Goal: Task Accomplishment & Management: Use online tool/utility

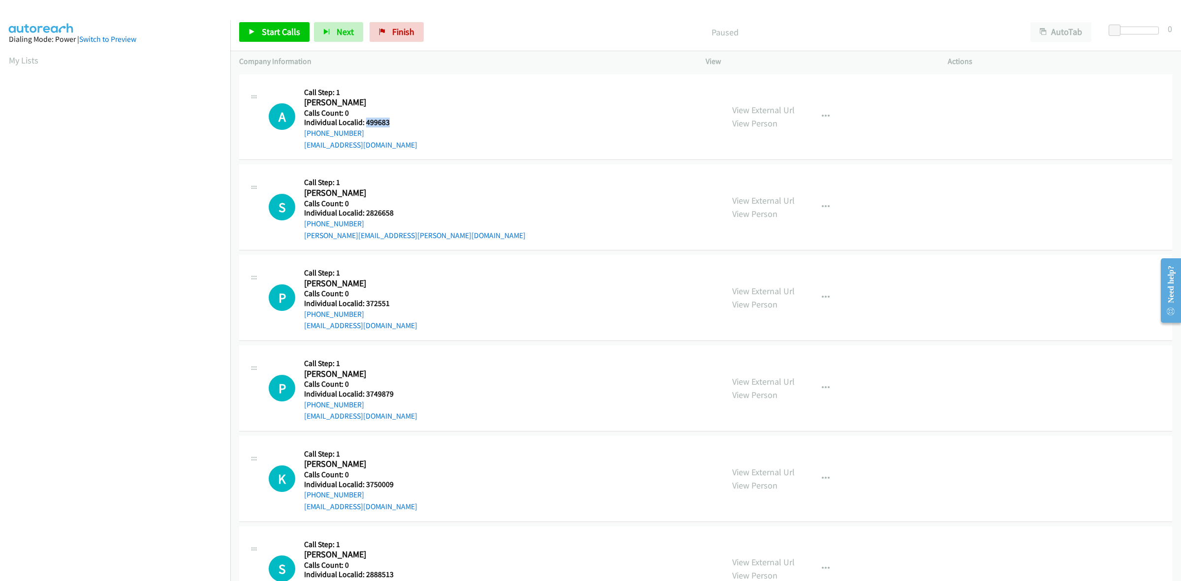
drag, startPoint x: 392, startPoint y: 121, endPoint x: 365, endPoint y: 117, distance: 26.9
click at [365, 118] on h5 "Individual Localid: 499683" at bounding box center [360, 123] width 113 height 10
copy h5 "499683"
click at [826, 121] on button "button" at bounding box center [825, 117] width 27 height 20
click at [759, 185] on link "Skip Call" at bounding box center [772, 181] width 131 height 20
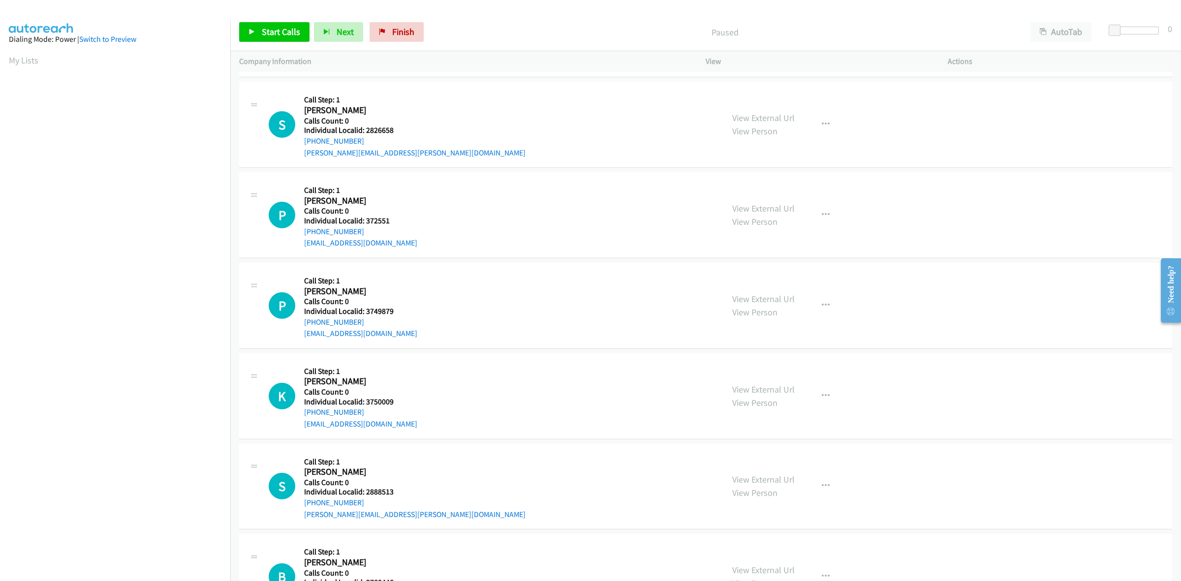
scroll to position [92, 0]
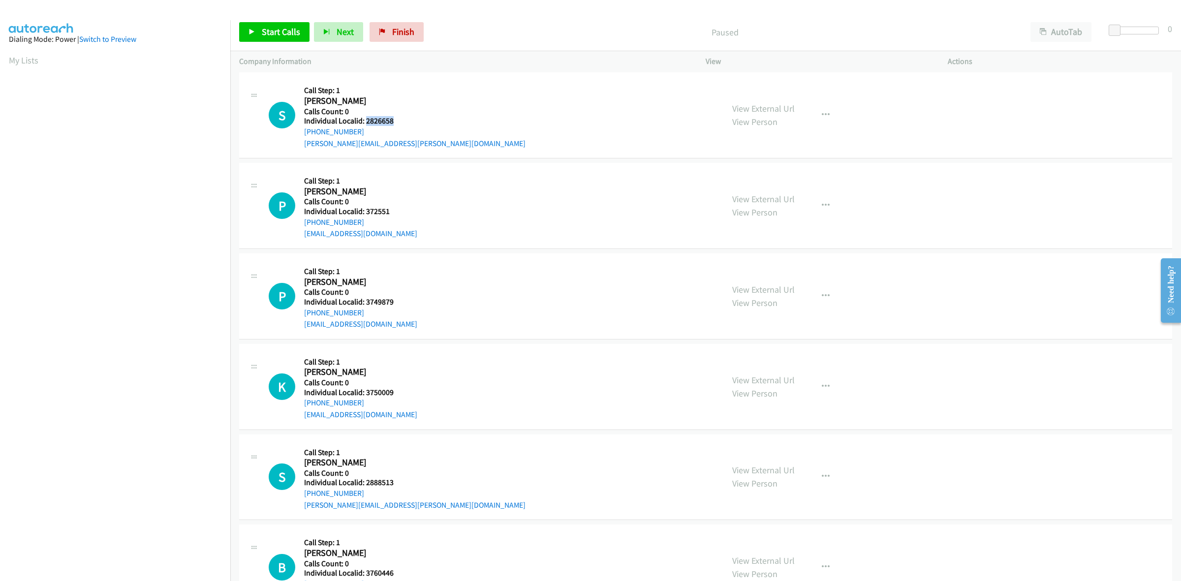
drag, startPoint x: 391, startPoint y: 120, endPoint x: 365, endPoint y: 122, distance: 26.6
click at [365, 122] on h5 "Individual Localid: 2826658" at bounding box center [414, 121] width 221 height 10
copy h5 "2826658"
drag, startPoint x: 353, startPoint y: 130, endPoint x: 301, endPoint y: 131, distance: 52.6
click at [301, 131] on div "S Callback Scheduled Call Step: 1 Steve Heigaard America/North_Dakota/Center Ca…" at bounding box center [492, 115] width 446 height 68
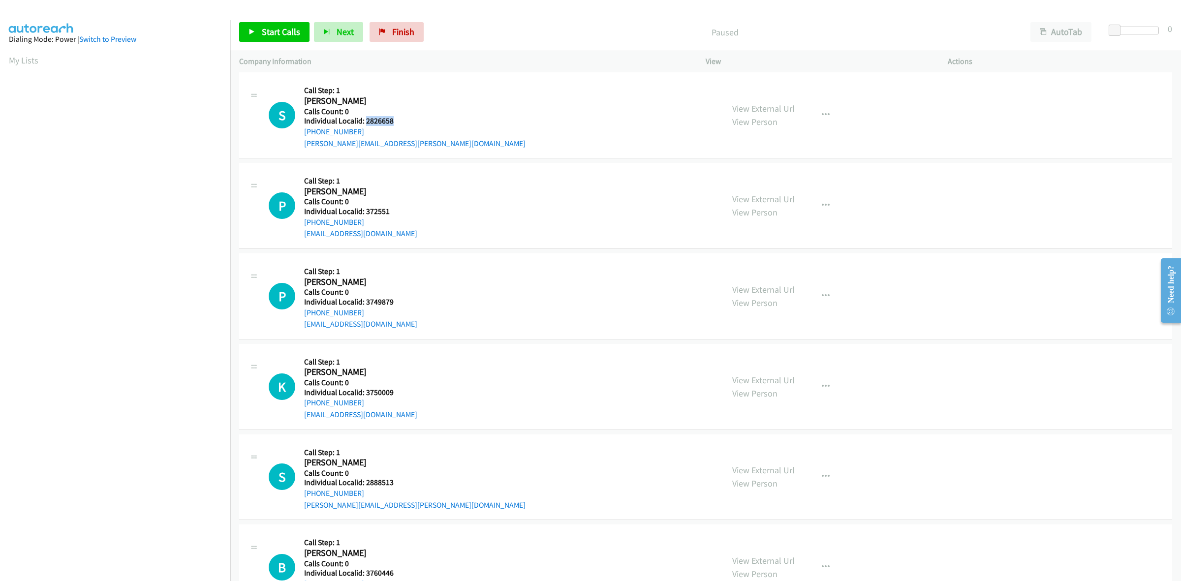
copy link "+1 701-331-2151"
drag, startPoint x: 395, startPoint y: 116, endPoint x: 365, endPoint y: 120, distance: 29.7
click at [365, 120] on h5 "Individual Localid: 2826658" at bounding box center [414, 121] width 221 height 10
copy h5 "2826658"
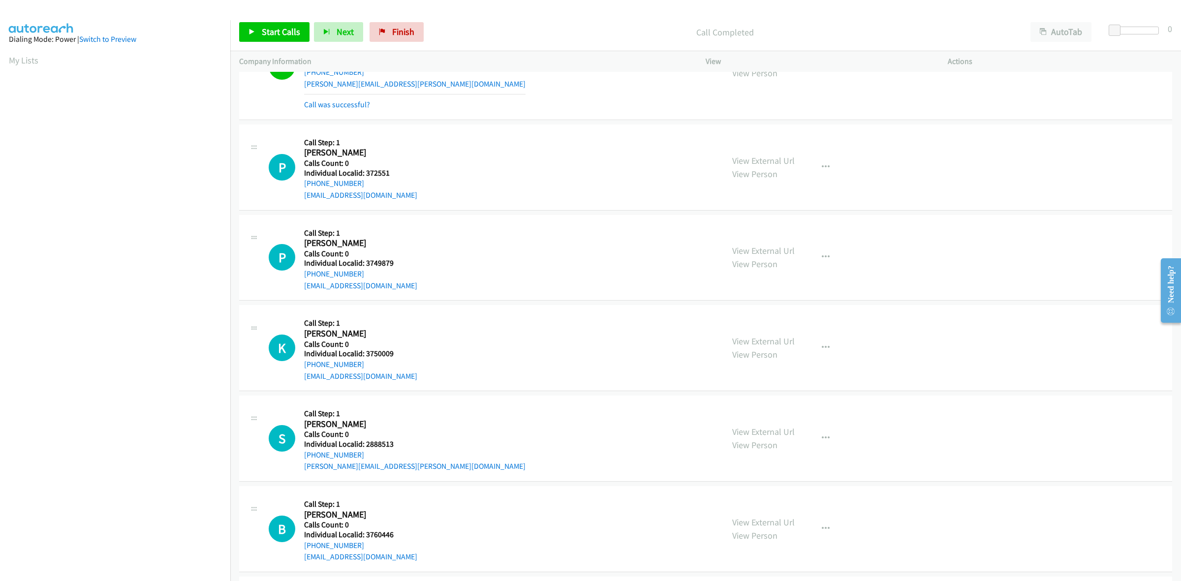
scroll to position [169, 0]
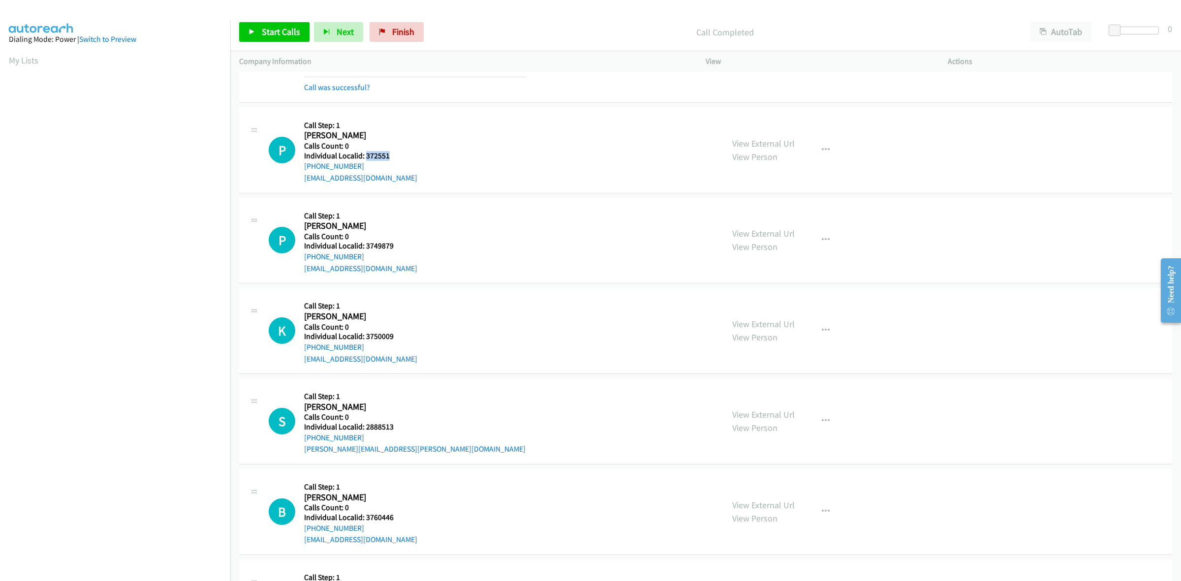
drag, startPoint x: 390, startPoint y: 156, endPoint x: 365, endPoint y: 155, distance: 25.1
click at [365, 155] on h5 "Individual Localid: 372551" at bounding box center [360, 156] width 113 height 10
copy h5 "372551"
drag, startPoint x: 361, startPoint y: 165, endPoint x: 305, endPoint y: 163, distance: 55.6
click at [305, 163] on div "+1 303-946-4152" at bounding box center [360, 166] width 113 height 12
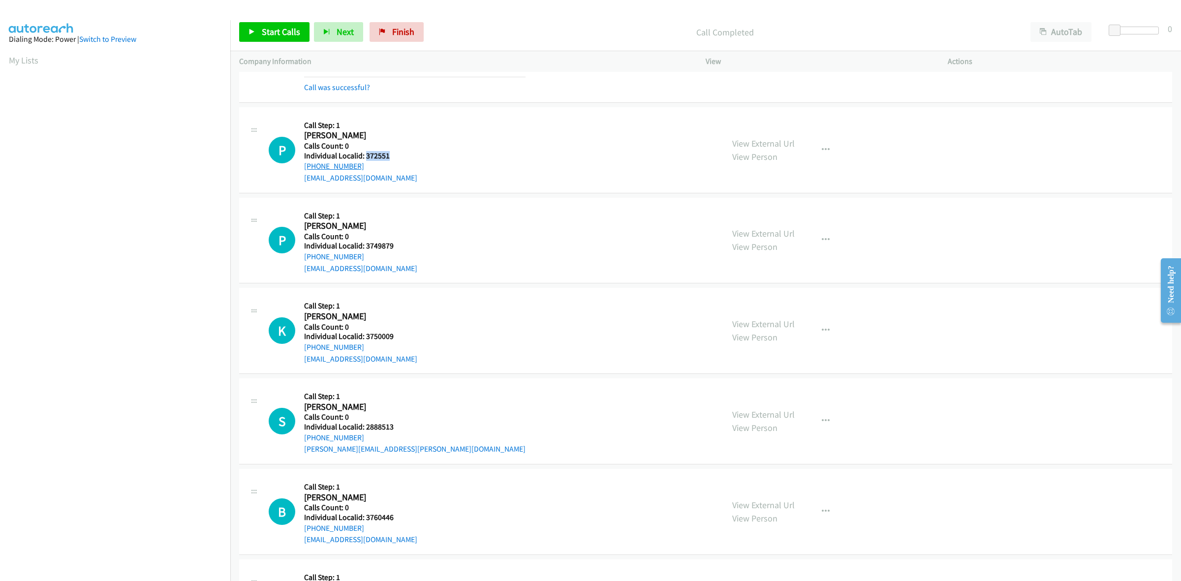
copy link "+1 303-946-4152"
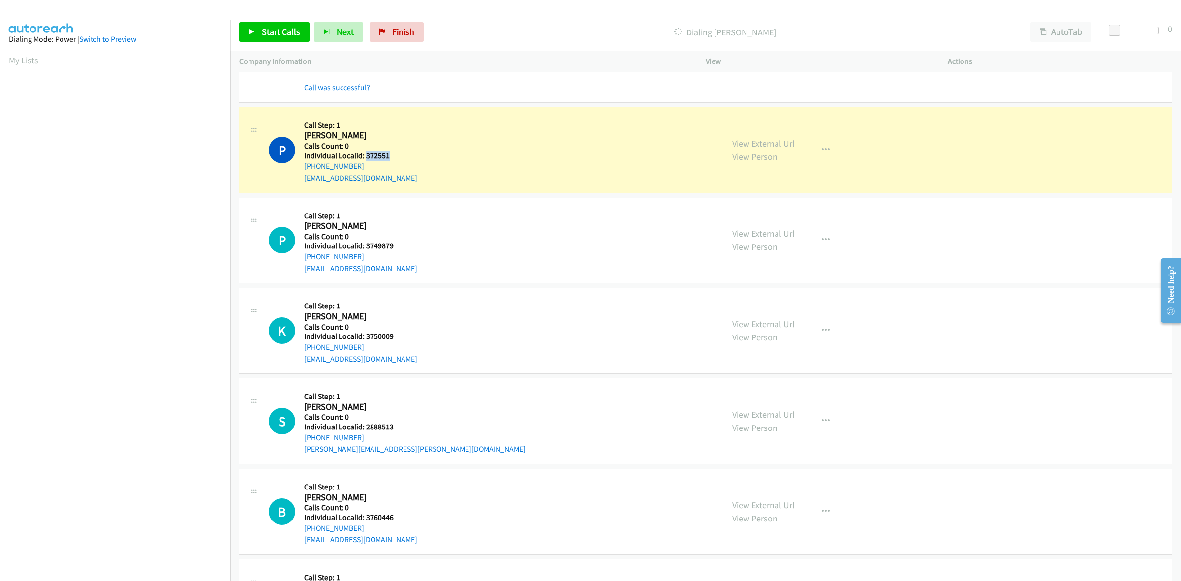
drag, startPoint x: 390, startPoint y: 154, endPoint x: 364, endPoint y: 154, distance: 26.1
click at [364, 154] on h5 "Individual Localid: 372551" at bounding box center [360, 156] width 113 height 10
copy h5 "372551"
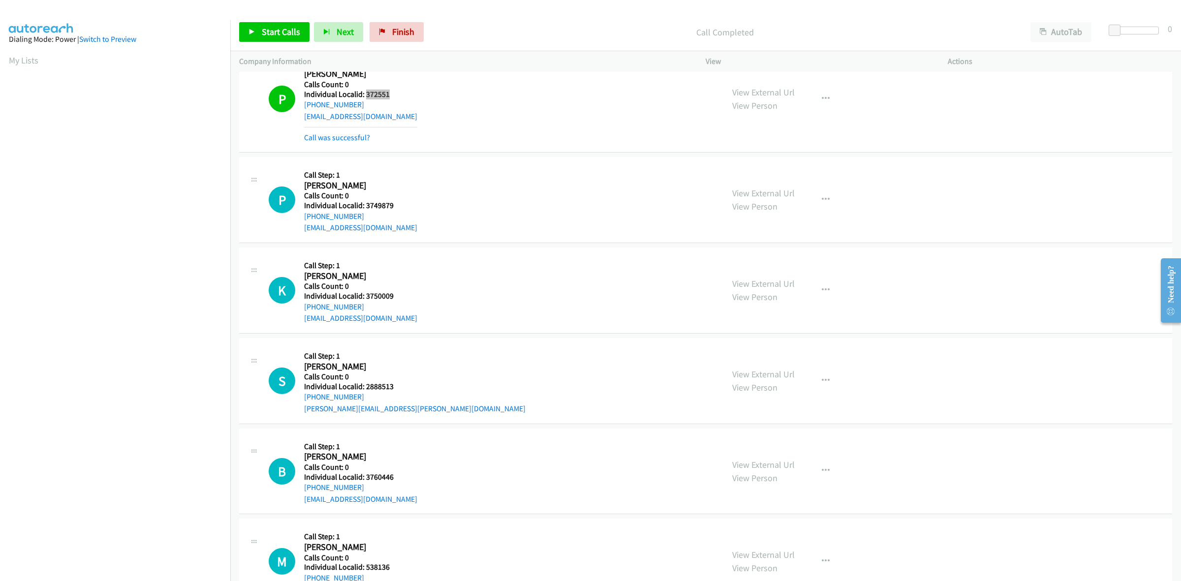
scroll to position [292, 0]
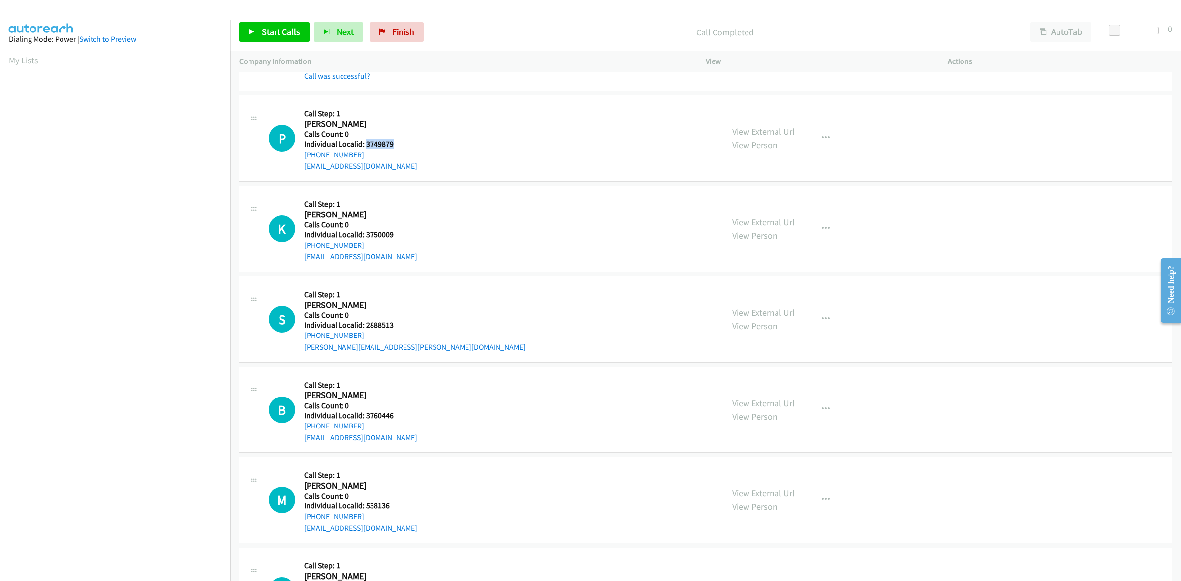
drag, startPoint x: 397, startPoint y: 146, endPoint x: 366, endPoint y: 146, distance: 31.0
click at [366, 146] on h5 "Individual Localid: 3749879" at bounding box center [360, 144] width 113 height 10
copy h5 "3749879"
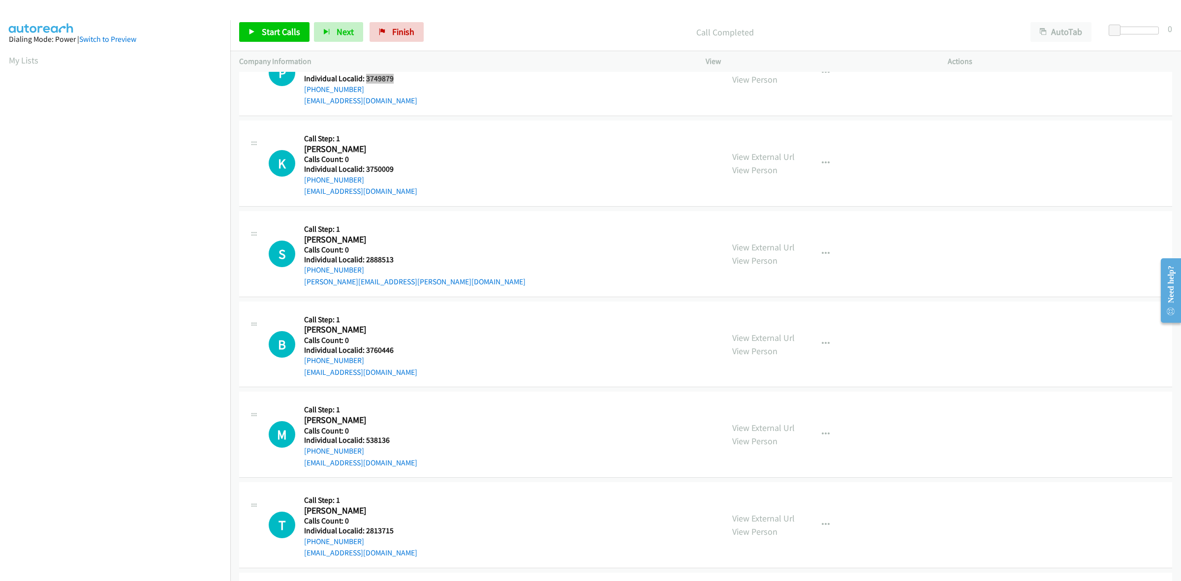
scroll to position [384, 0]
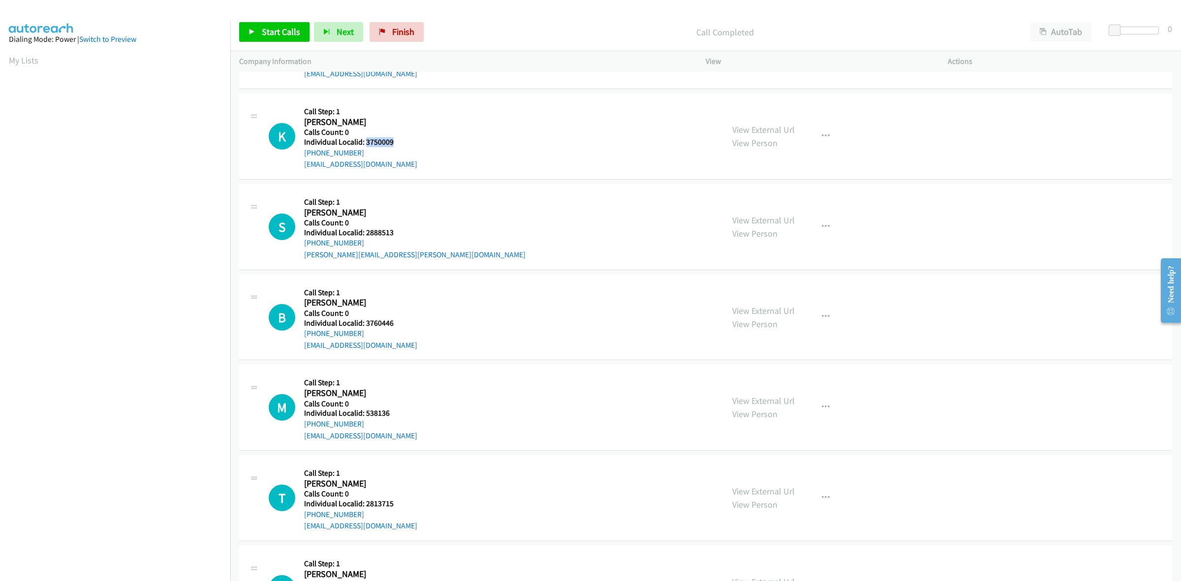
drag, startPoint x: 399, startPoint y: 142, endPoint x: 366, endPoint y: 142, distance: 33.0
click at [366, 142] on h5 "Individual Localid: 3750009" at bounding box center [360, 142] width 113 height 10
copy h5 "3750009"
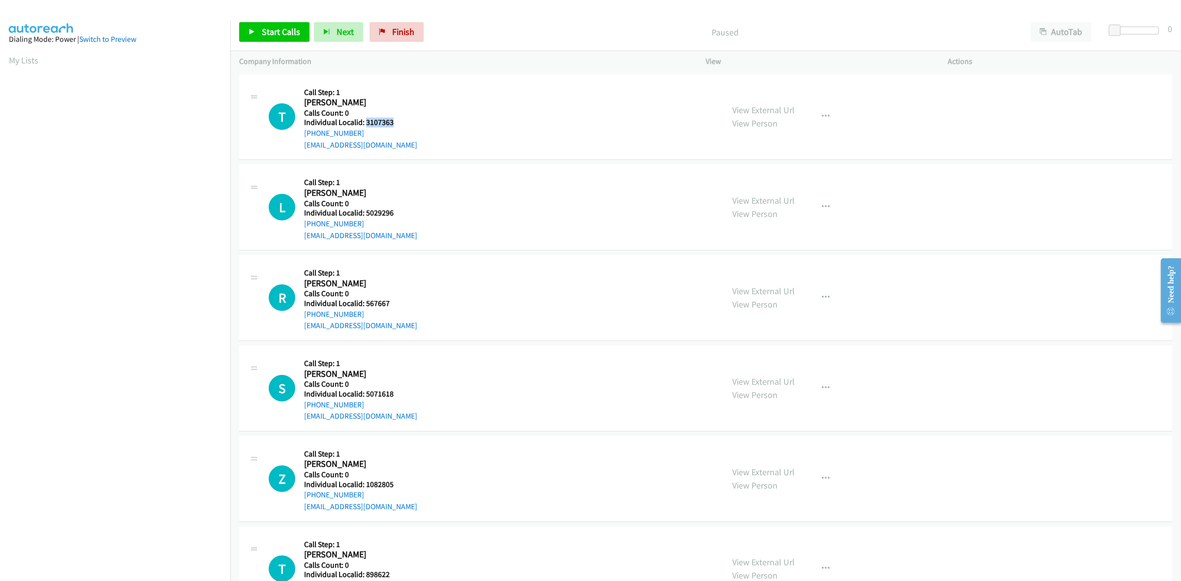
drag, startPoint x: 404, startPoint y: 124, endPoint x: 367, endPoint y: 123, distance: 37.4
click at [367, 123] on h5 "Individual Localid: 3107363" at bounding box center [360, 123] width 113 height 10
copy h5 "3107363"
drag, startPoint x: 400, startPoint y: 124, endPoint x: 363, endPoint y: 120, distance: 37.7
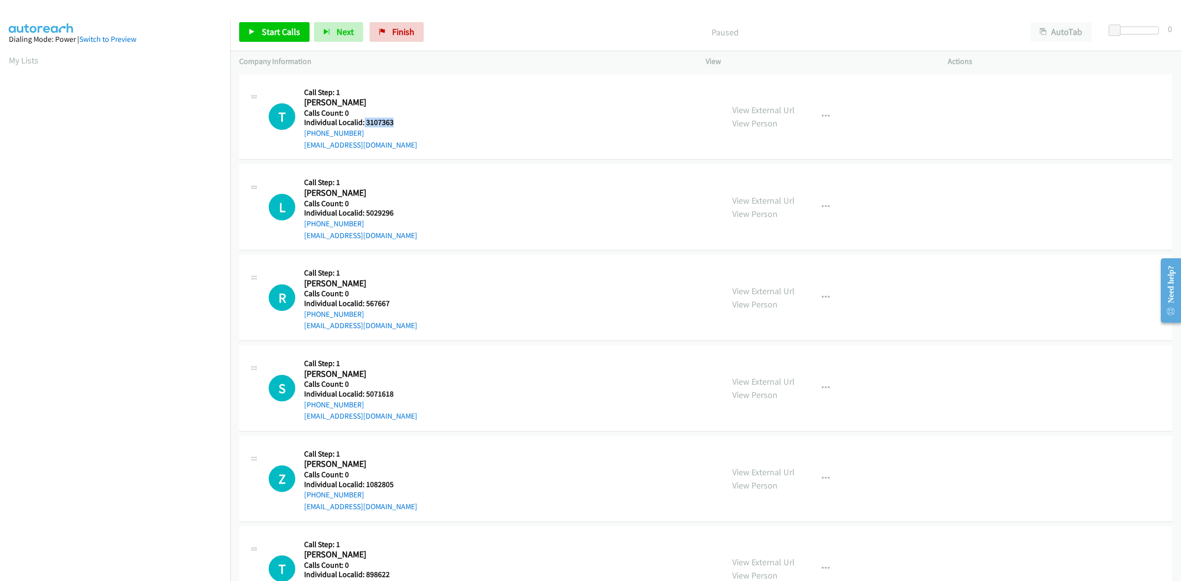
click at [363, 120] on h5 "Individual Localid: 3107363" at bounding box center [360, 123] width 113 height 10
copy h5 "3107363"
click at [392, 214] on h5 "Individual Localid: 5029296" at bounding box center [360, 213] width 113 height 10
drag, startPoint x: 396, startPoint y: 214, endPoint x: 364, endPoint y: 213, distance: 32.0
click at [364, 213] on h5 "Individual Localid: 5029296" at bounding box center [360, 213] width 113 height 10
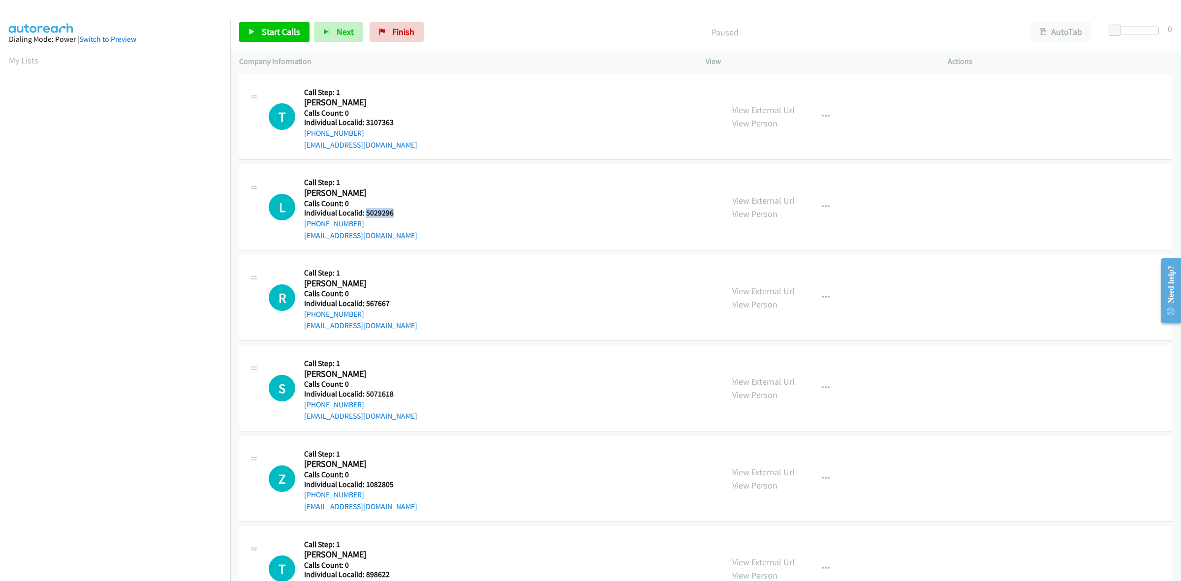
drag, startPoint x: 364, startPoint y: 213, endPoint x: 376, endPoint y: 224, distance: 16.4
drag, startPoint x: 376, startPoint y: 224, endPoint x: 403, endPoint y: 201, distance: 35.6
click at [460, 178] on div "L Callback Scheduled Call Step: 1 Lj Jaksch America/Chicago Calls Count: 0 Indi…" at bounding box center [492, 207] width 446 height 68
drag, startPoint x: 395, startPoint y: 215, endPoint x: 366, endPoint y: 215, distance: 29.0
click at [366, 215] on h5 "Individual Localid: 5029296" at bounding box center [360, 213] width 113 height 10
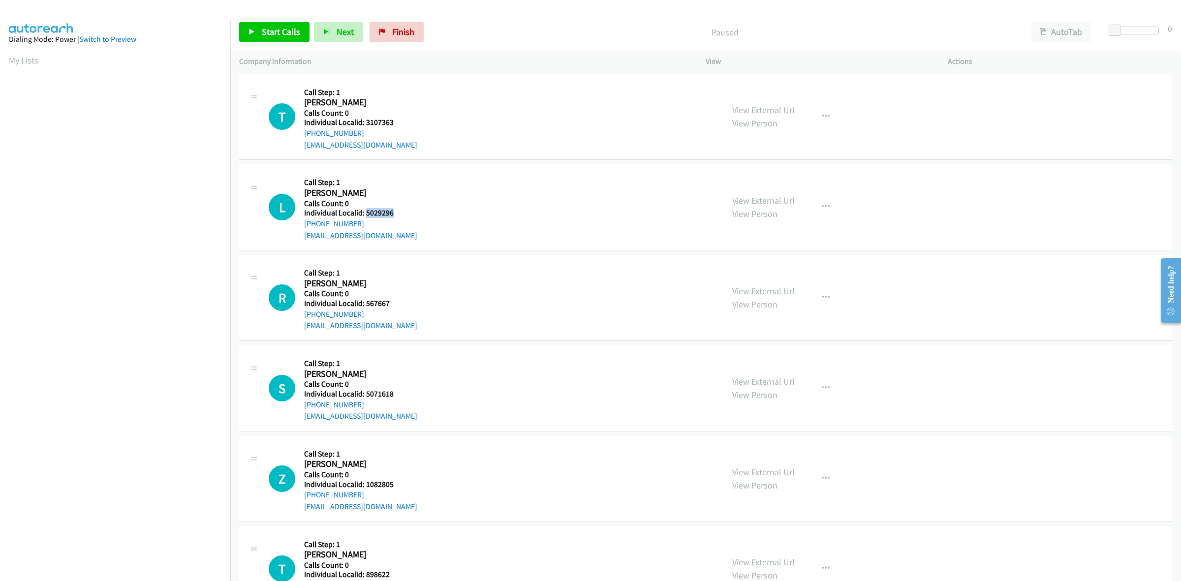
copy h5 "5029296"
click at [822, 207] on icon "button" at bounding box center [826, 207] width 8 height 8
click at [733, 273] on link "Skip Call" at bounding box center [772, 272] width 131 height 20
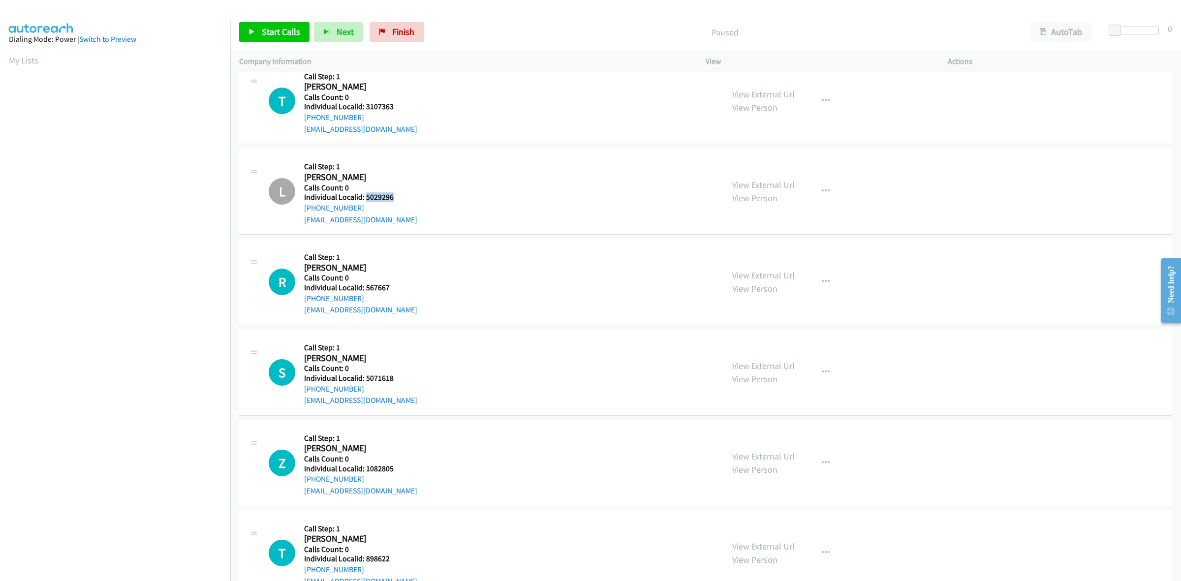
scroll to position [92, 0]
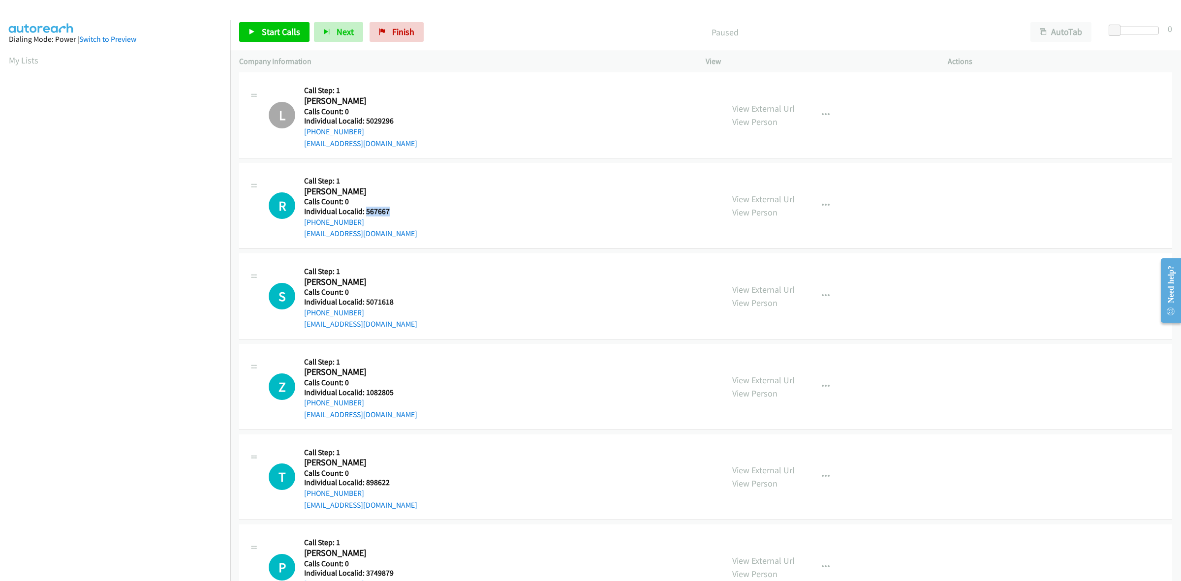
drag, startPoint x: 394, startPoint y: 213, endPoint x: 365, endPoint y: 213, distance: 29.0
click at [365, 213] on h5 "Individual Localid: 567667" at bounding box center [360, 212] width 113 height 10
copy h5 "567667"
drag, startPoint x: 392, startPoint y: 120, endPoint x: 365, endPoint y: 122, distance: 26.6
click at [365, 122] on h5 "Individual Localid: 3107363" at bounding box center [360, 123] width 113 height 10
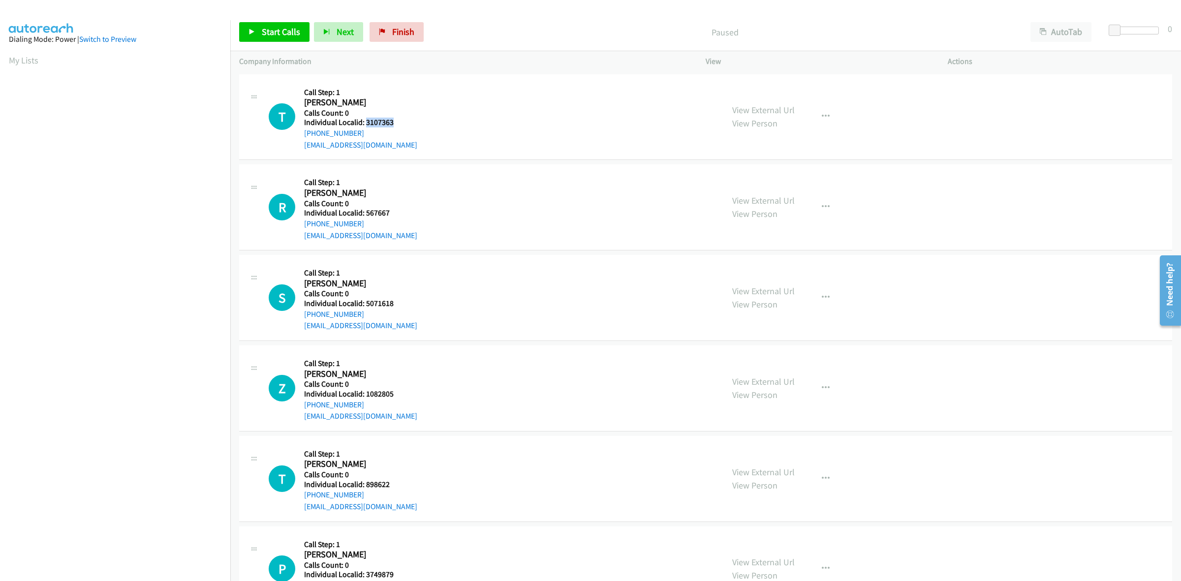
copy h5 "3107363"
click at [813, 117] on button "button" at bounding box center [825, 117] width 27 height 20
click at [758, 185] on link "Skip Call" at bounding box center [772, 181] width 131 height 20
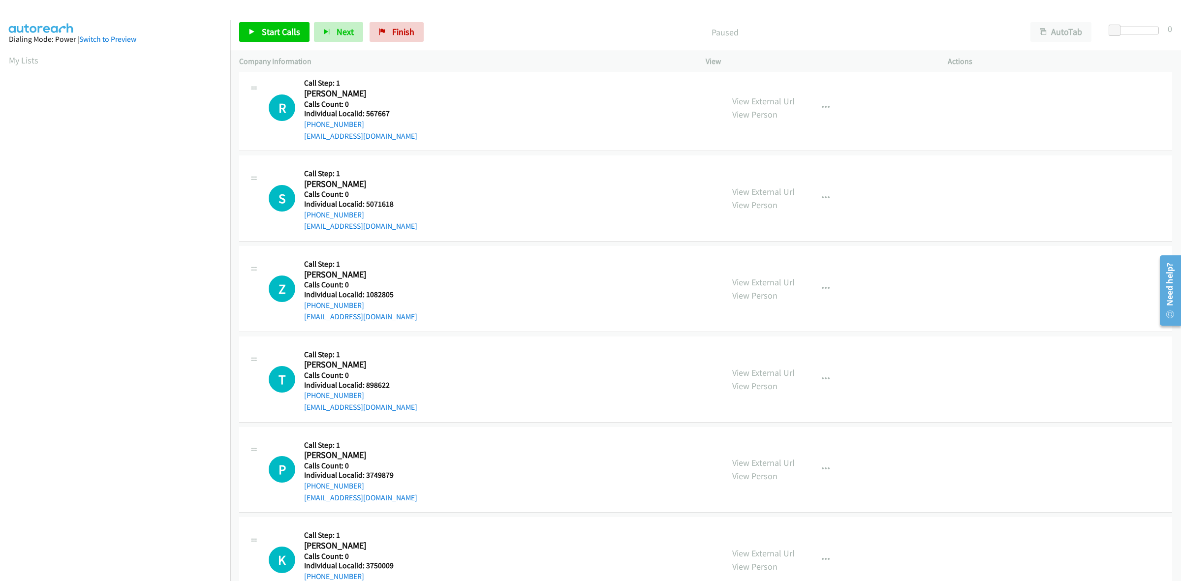
scroll to position [107, 0]
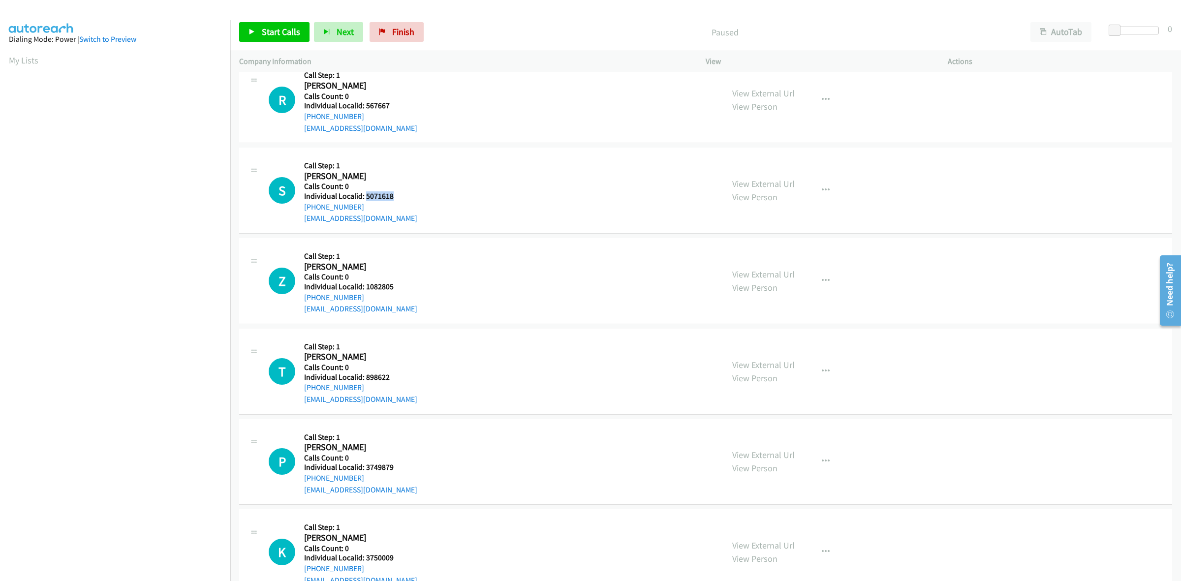
drag, startPoint x: 387, startPoint y: 196, endPoint x: 365, endPoint y: 197, distance: 22.2
click at [365, 197] on h5 "Individual Localid: 5071618" at bounding box center [360, 196] width 113 height 10
copy h5 "5071618"
drag, startPoint x: 360, startPoint y: 207, endPoint x: 299, endPoint y: 208, distance: 60.5
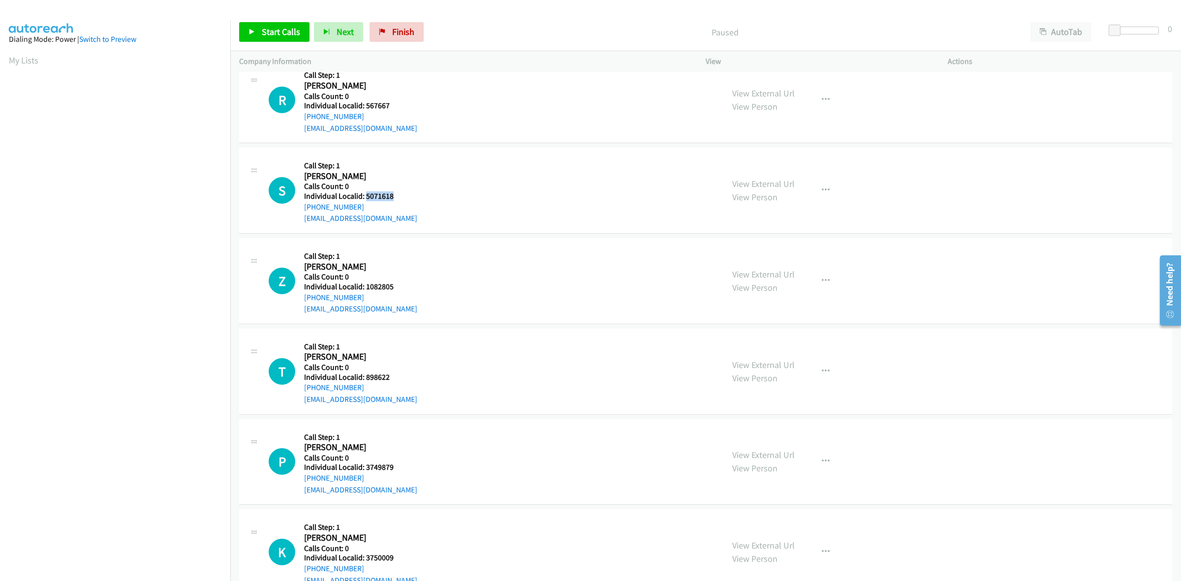
click at [299, 208] on div "S Callback Scheduled Call Step: 1 [PERSON_NAME] America/[GEOGRAPHIC_DATA] Calls…" at bounding box center [492, 190] width 446 height 68
copy link "[PHONE_NUMBER]"
drag, startPoint x: 399, startPoint y: 197, endPoint x: 367, endPoint y: 197, distance: 32.0
click at [367, 197] on h5 "Individual Localid: 5071618" at bounding box center [360, 196] width 113 height 10
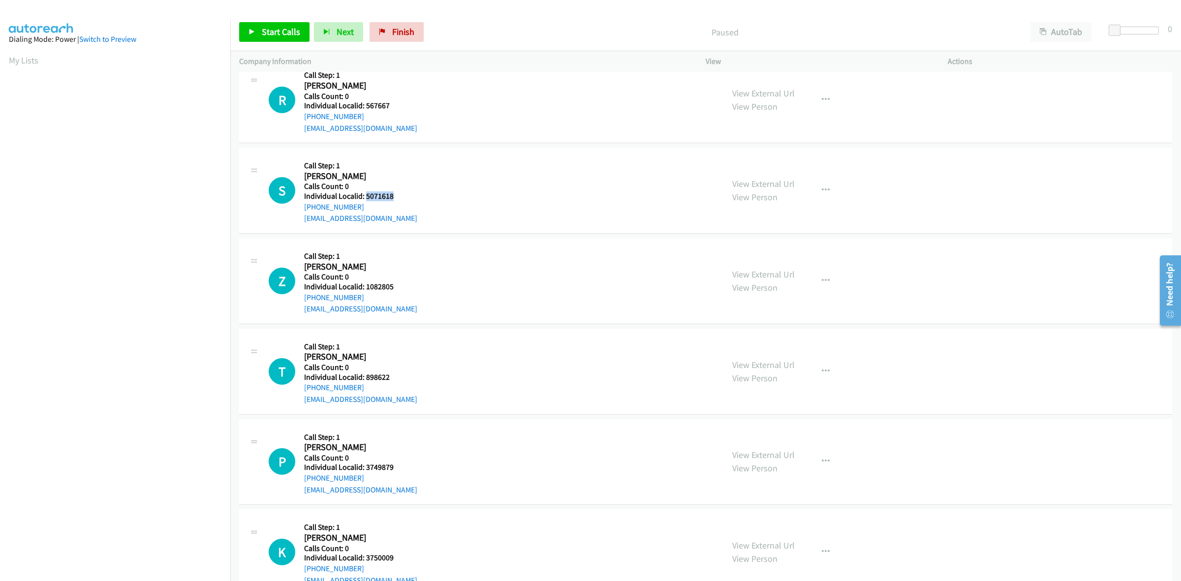
copy h5 "5071618"
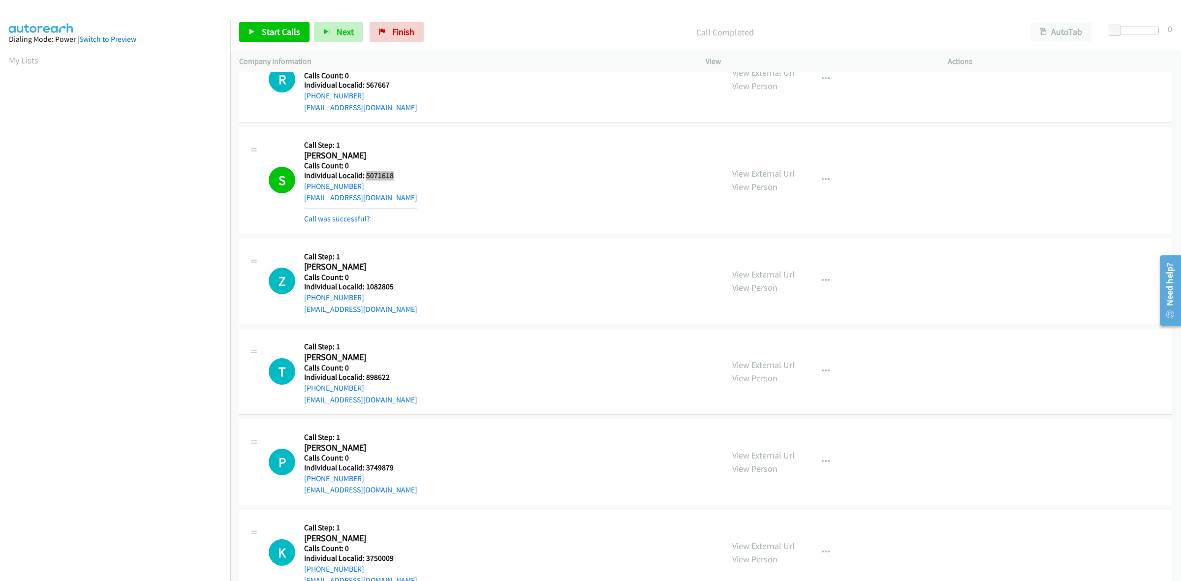
scroll to position [200, 0]
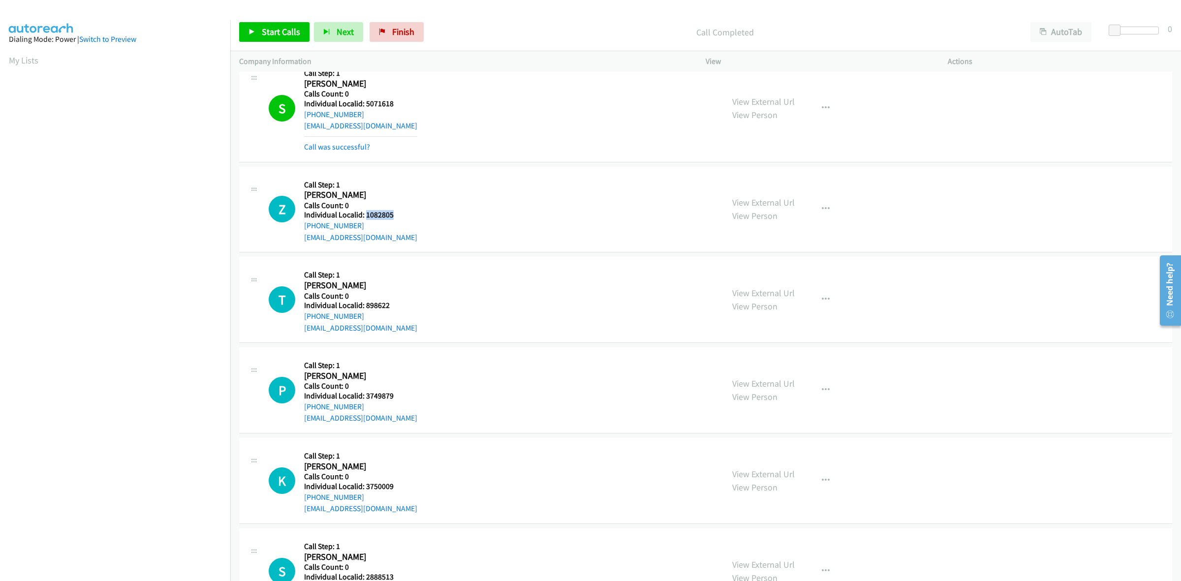
drag, startPoint x: 394, startPoint y: 215, endPoint x: 366, endPoint y: 213, distance: 28.2
click at [366, 213] on h5 "Individual Localid: 1082805" at bounding box center [360, 215] width 113 height 10
copy h5 "1082805"
drag, startPoint x: 365, startPoint y: 225, endPoint x: 302, endPoint y: 229, distance: 63.6
click at [302, 229] on div "Z Callback Scheduled Call Step: 1 [PERSON_NAME] America/[GEOGRAPHIC_DATA] Calls…" at bounding box center [492, 210] width 446 height 68
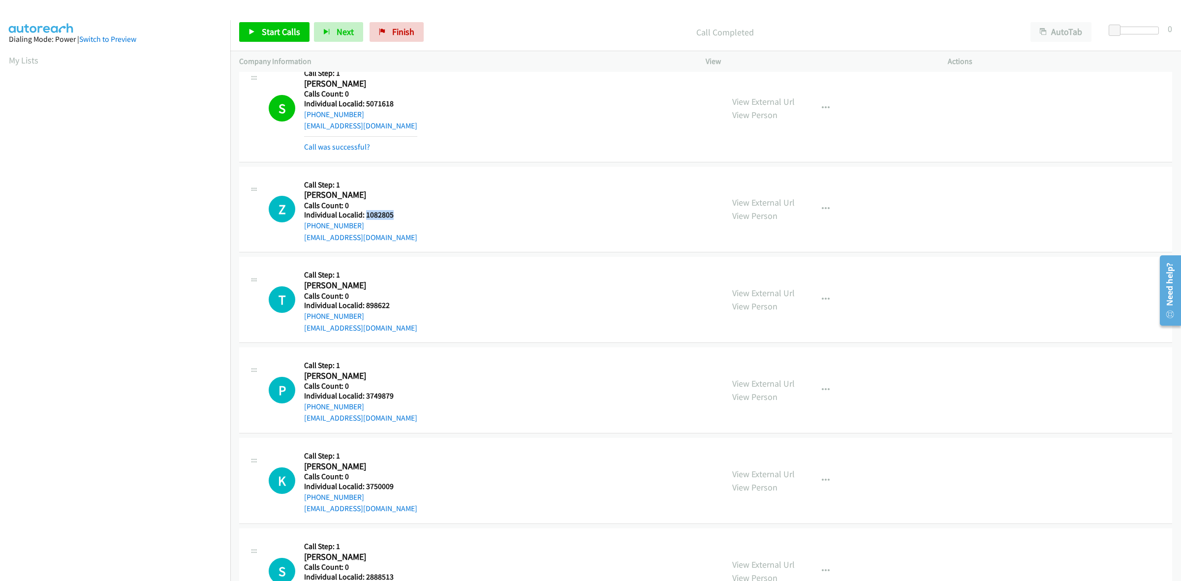
copy link "[PHONE_NUMBER]"
drag, startPoint x: 390, startPoint y: 212, endPoint x: 365, endPoint y: 216, distance: 25.5
click at [365, 216] on h5 "Individual Localid: 1082805" at bounding box center [360, 215] width 113 height 10
copy h5 "1082805"
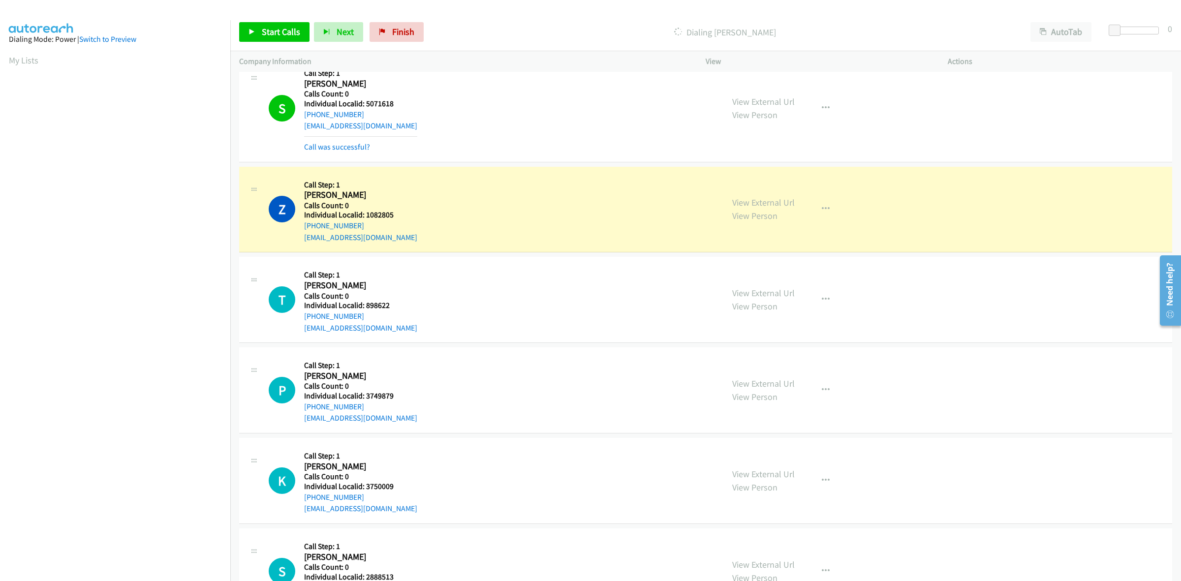
click at [414, 187] on div "Z Callback Scheduled Call Step: 1 [PERSON_NAME] America/[GEOGRAPHIC_DATA] Calls…" at bounding box center [492, 210] width 446 height 68
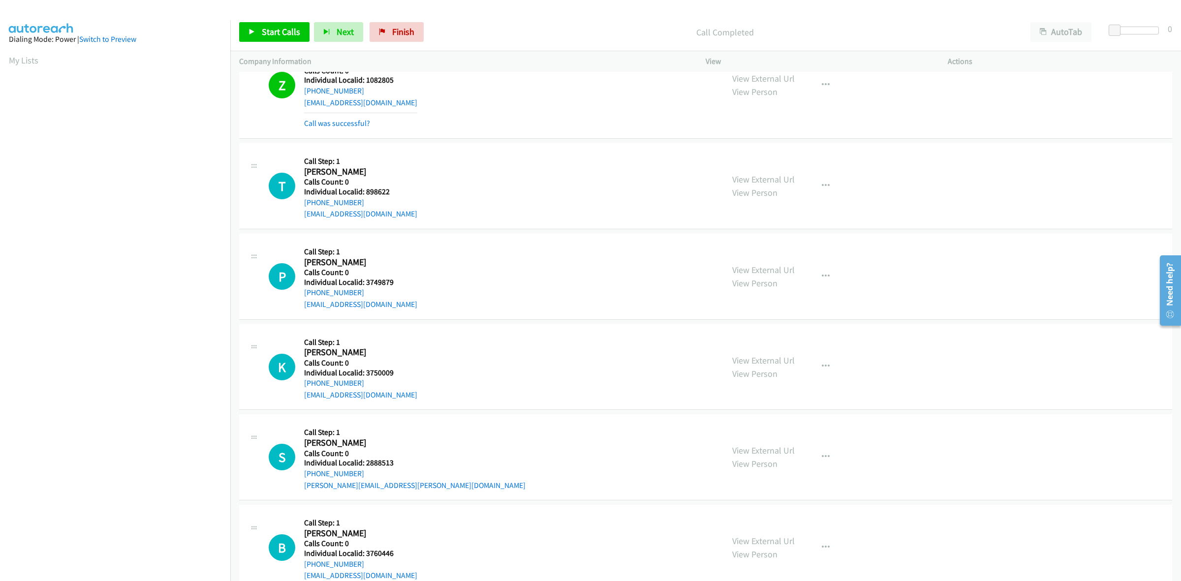
scroll to position [384, 0]
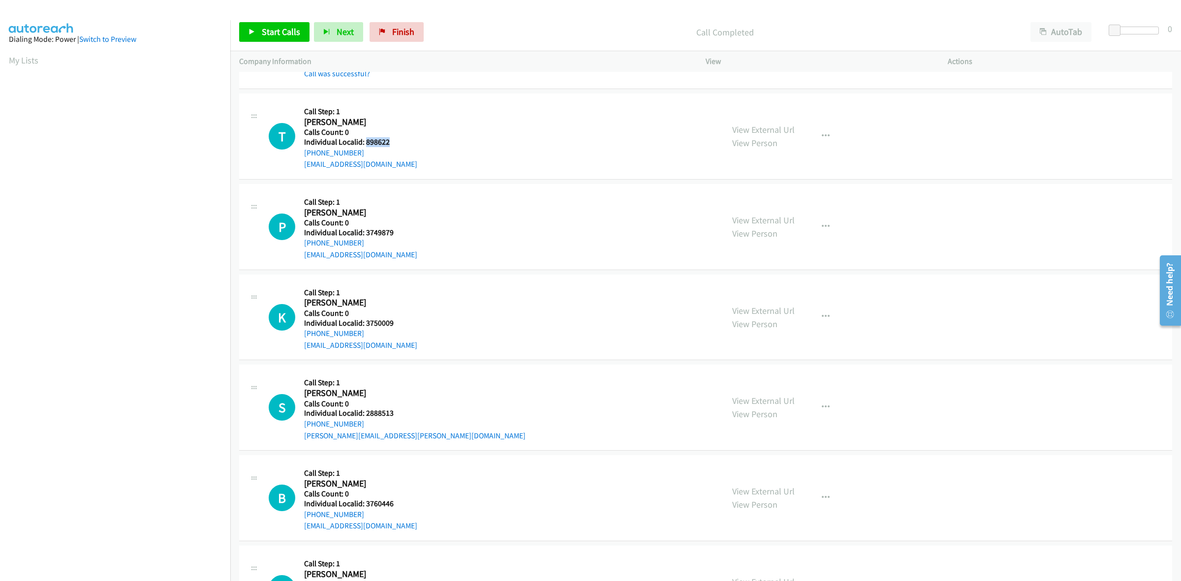
drag, startPoint x: 389, startPoint y: 146, endPoint x: 365, endPoint y: 144, distance: 24.2
click at [365, 144] on h5 "Individual Localid: 898622" at bounding box center [360, 142] width 113 height 10
copy h5 "898622"
click at [468, 130] on div "T Callback Scheduled Call Step: 1 [PERSON_NAME] America/Los_Angeles Calls Count…" at bounding box center [492, 136] width 446 height 68
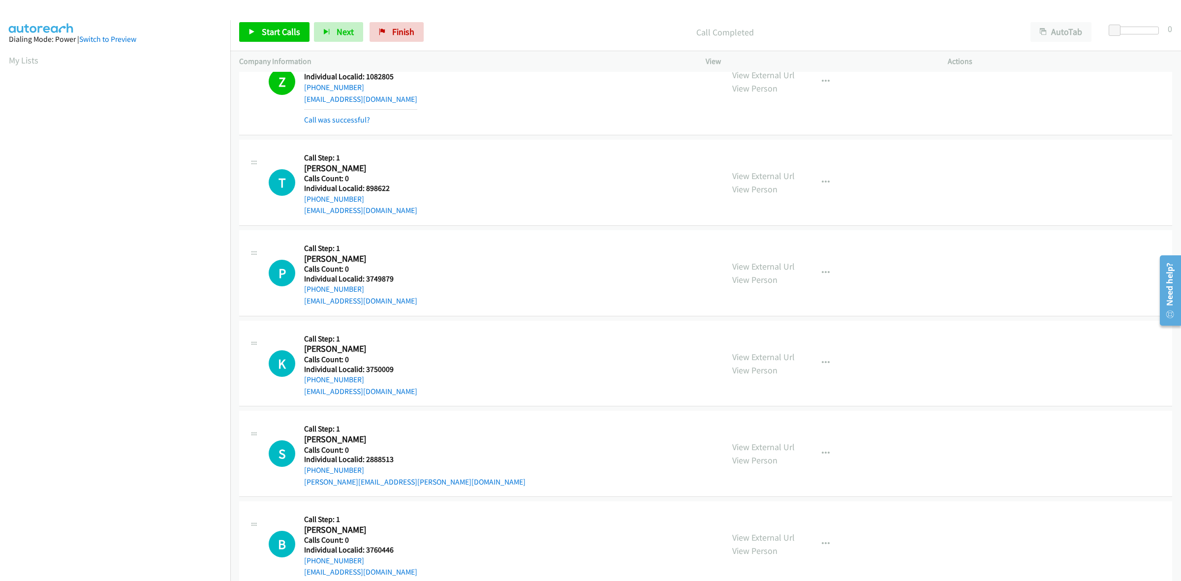
scroll to position [353, 0]
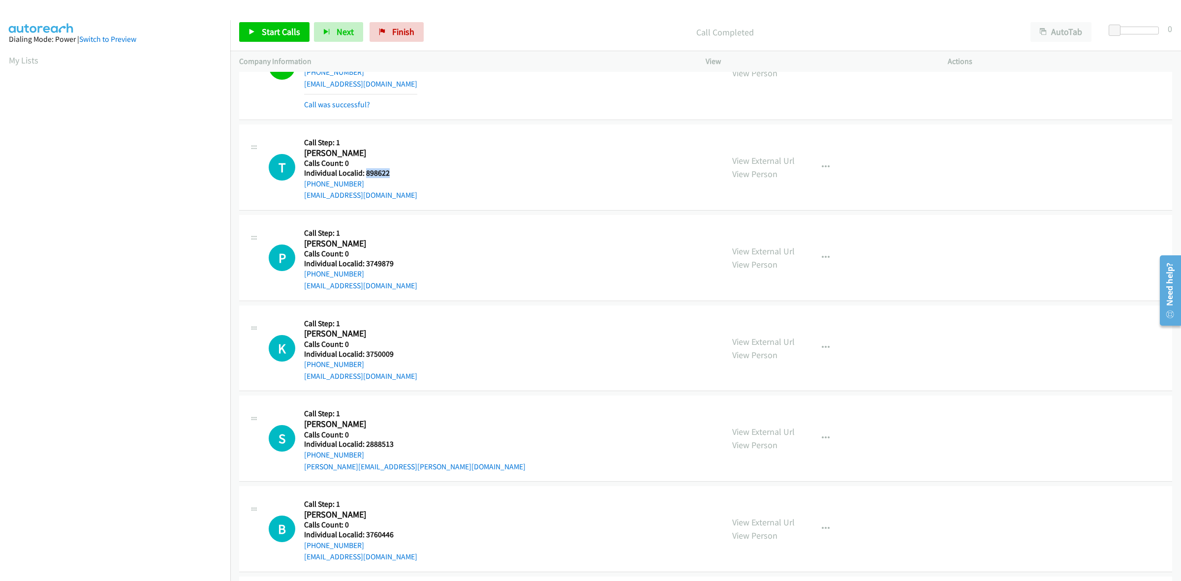
drag, startPoint x: 392, startPoint y: 173, endPoint x: 365, endPoint y: 172, distance: 27.1
click at [365, 172] on h5 "Individual Localid: 898622" at bounding box center [360, 173] width 113 height 10
copy h5 "898622"
click at [427, 164] on div "T Callback Scheduled Call Step: 1 [PERSON_NAME] America/Los_Angeles Calls Count…" at bounding box center [492, 167] width 446 height 68
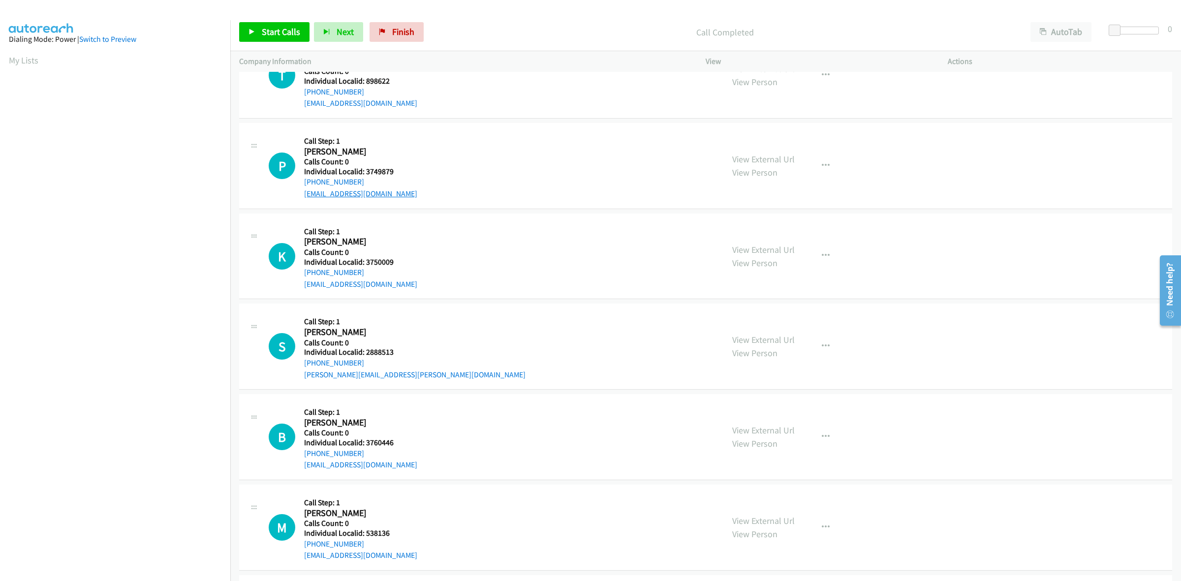
scroll to position [446, 0]
drag, startPoint x: 398, startPoint y: 175, endPoint x: 365, endPoint y: 175, distance: 32.5
click at [365, 175] on h5 "Individual Localid: 3749879" at bounding box center [360, 171] width 113 height 10
click at [519, 153] on div "P Callback Scheduled Call Step: 1 [PERSON_NAME] America/[GEOGRAPHIC_DATA] Calls…" at bounding box center [492, 165] width 446 height 68
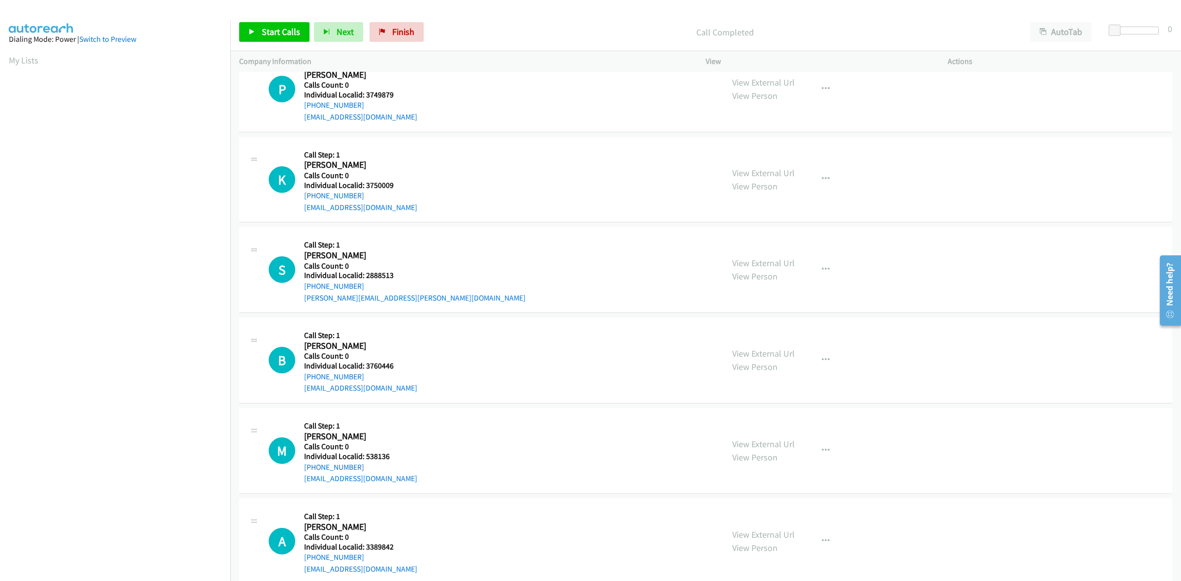
scroll to position [523, 0]
drag, startPoint x: 395, startPoint y: 187, endPoint x: 366, endPoint y: 186, distance: 29.6
click at [366, 186] on h5 "Individual Localid: 3750009" at bounding box center [360, 185] width 113 height 10
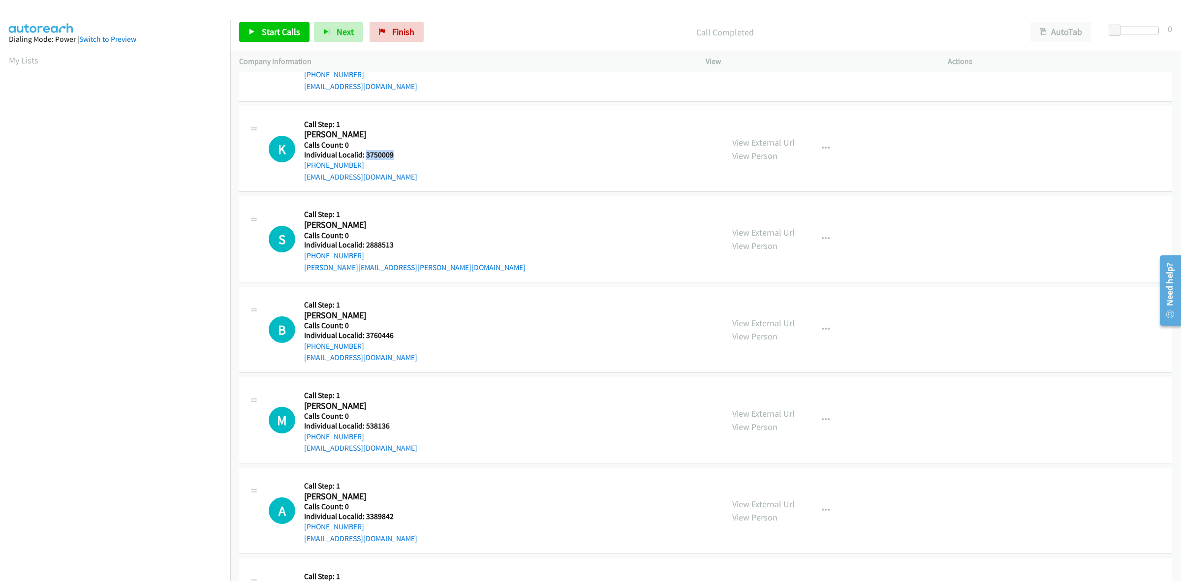
scroll to position [554, 0]
click at [397, 137] on h2 "[PERSON_NAME]" at bounding box center [354, 133] width 101 height 11
drag, startPoint x: 359, startPoint y: 162, endPoint x: 299, endPoint y: 168, distance: 60.3
click at [299, 168] on div "K Callback Scheduled Call Step: 1 [PERSON_NAME] America/Los_Angeles Calls Count…" at bounding box center [492, 148] width 446 height 68
click at [397, 153] on h5 "Individual Localid: 3750009" at bounding box center [360, 154] width 113 height 10
